Goal: Find contact information: Find contact information

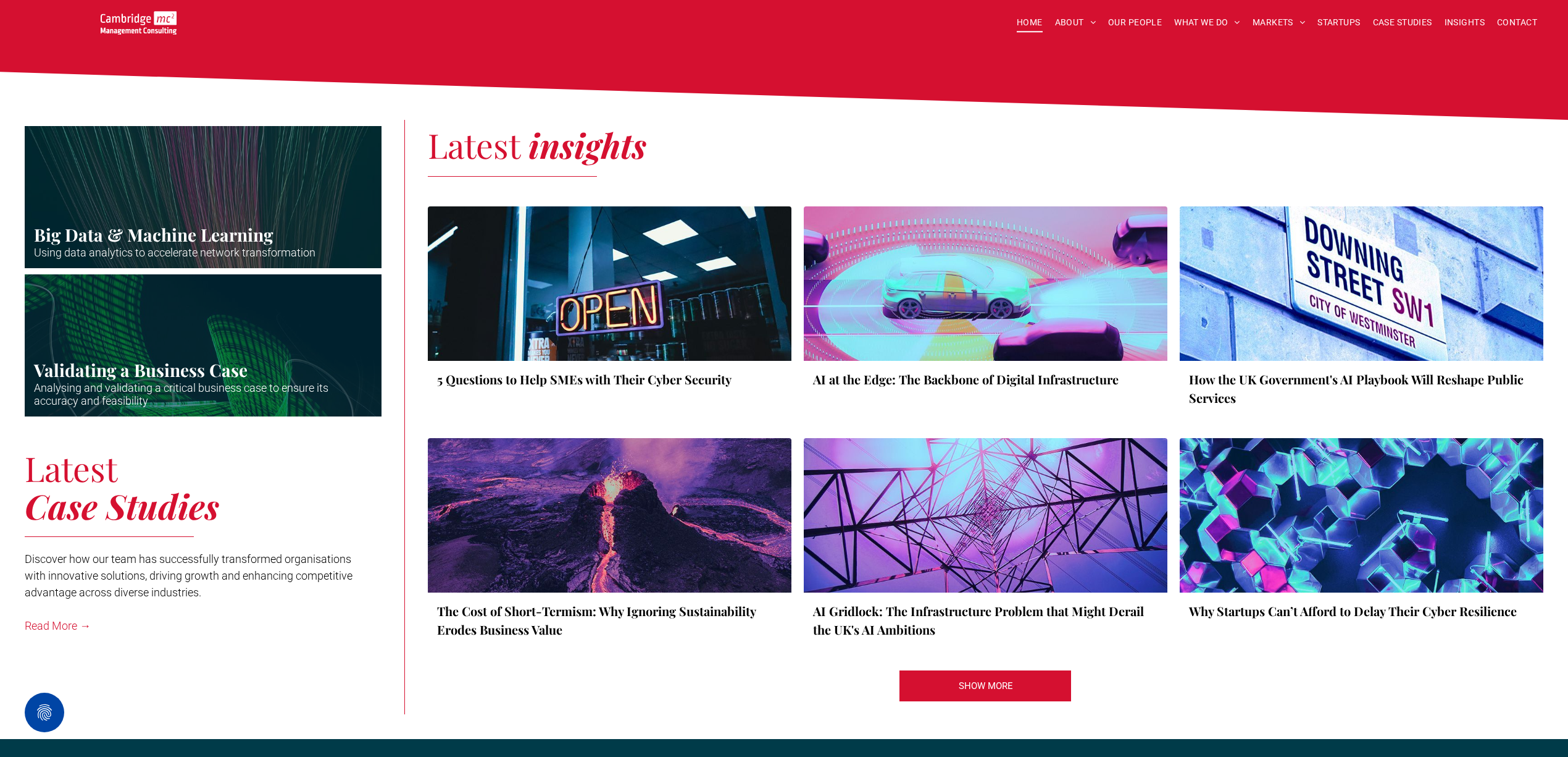
scroll to position [2501, 0]
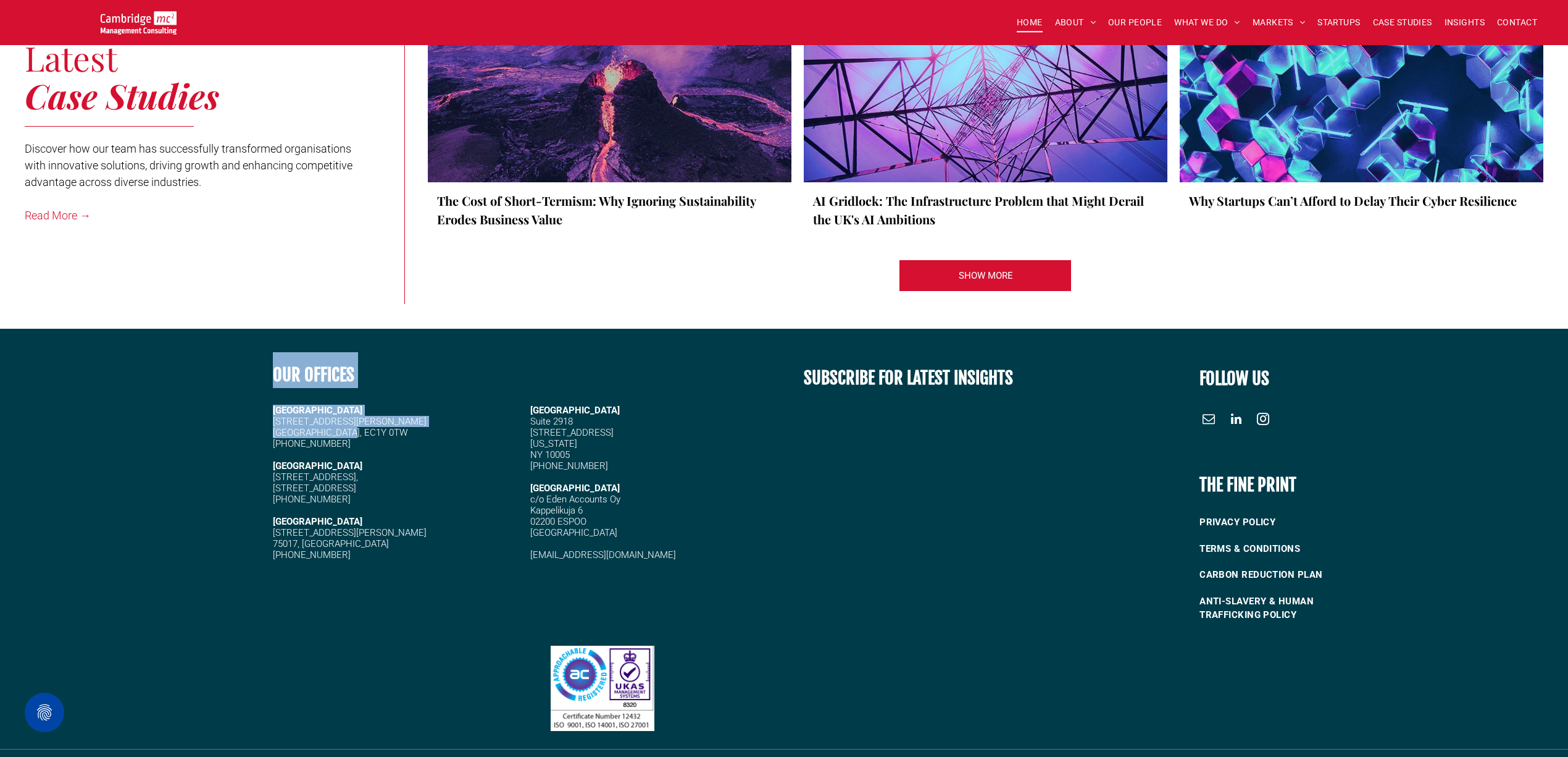
drag, startPoint x: 352, startPoint y: 415, endPoint x: 268, endPoint y: 365, distance: 97.8
click at [268, 365] on div "OUR OFFICES LONDON 20 Garrett Street London, EC1Y 0TW +44 (0)1223 750335 CAMBRI…" at bounding box center [522, 491] width 523 height 281
copy div "OUR OFFICES LONDON 20 Garrett Street London, EC1Y 0TW"
click at [399, 549] on h5 "[PHONE_NUMBER]" at bounding box center [367, 555] width 189 height 11
